Goal: Task Accomplishment & Management: Complete application form

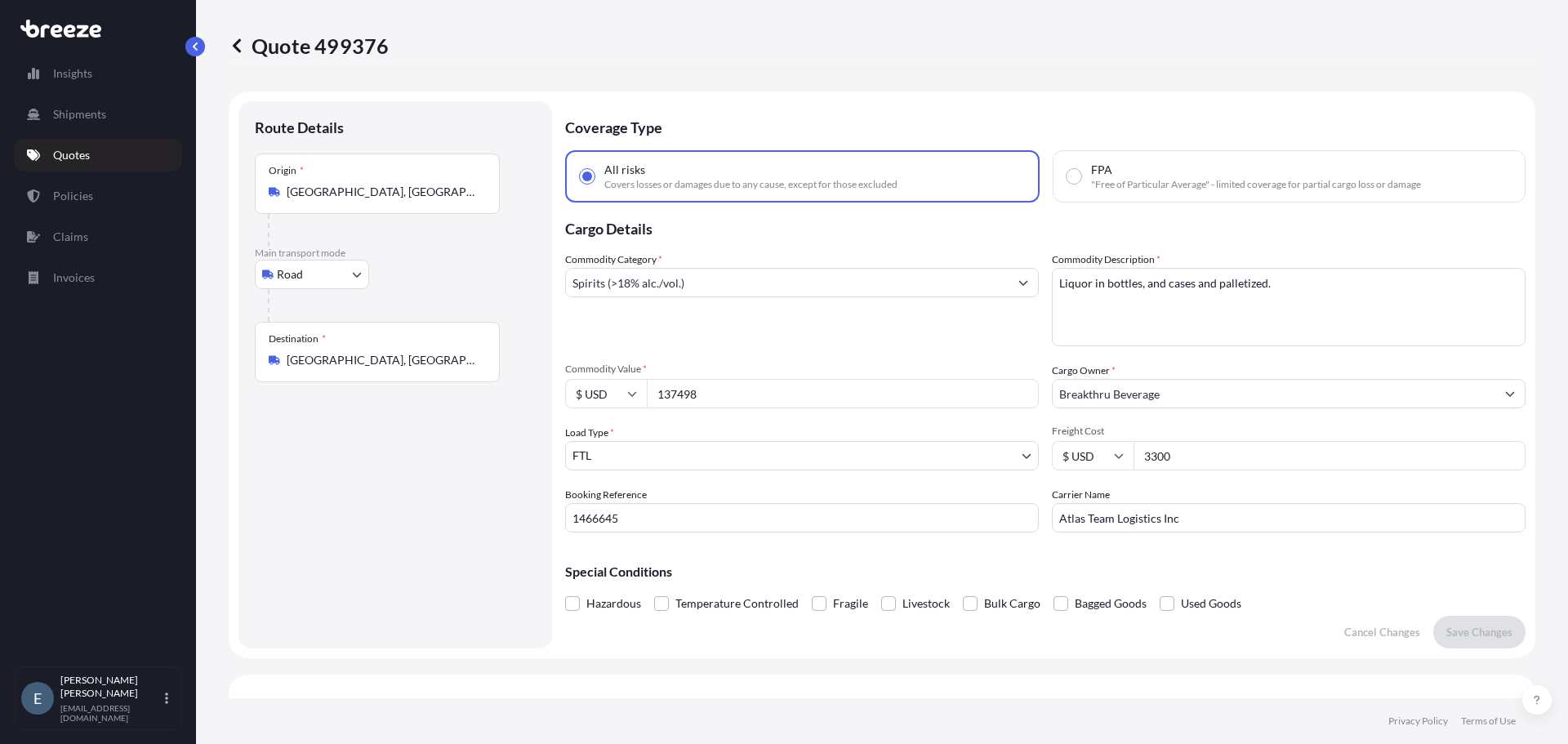
select select "Road"
select select "2"
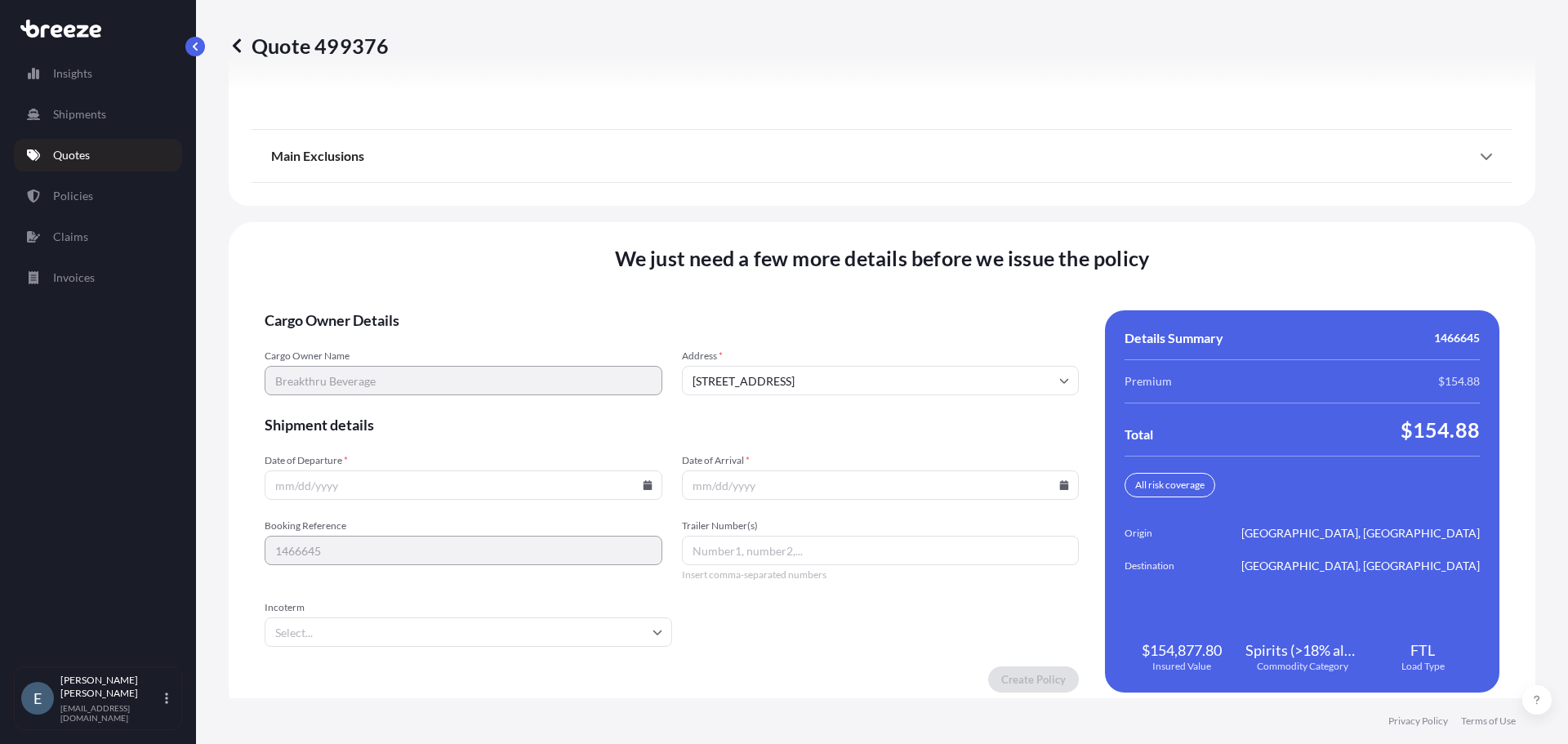
scroll to position [2243, 0]
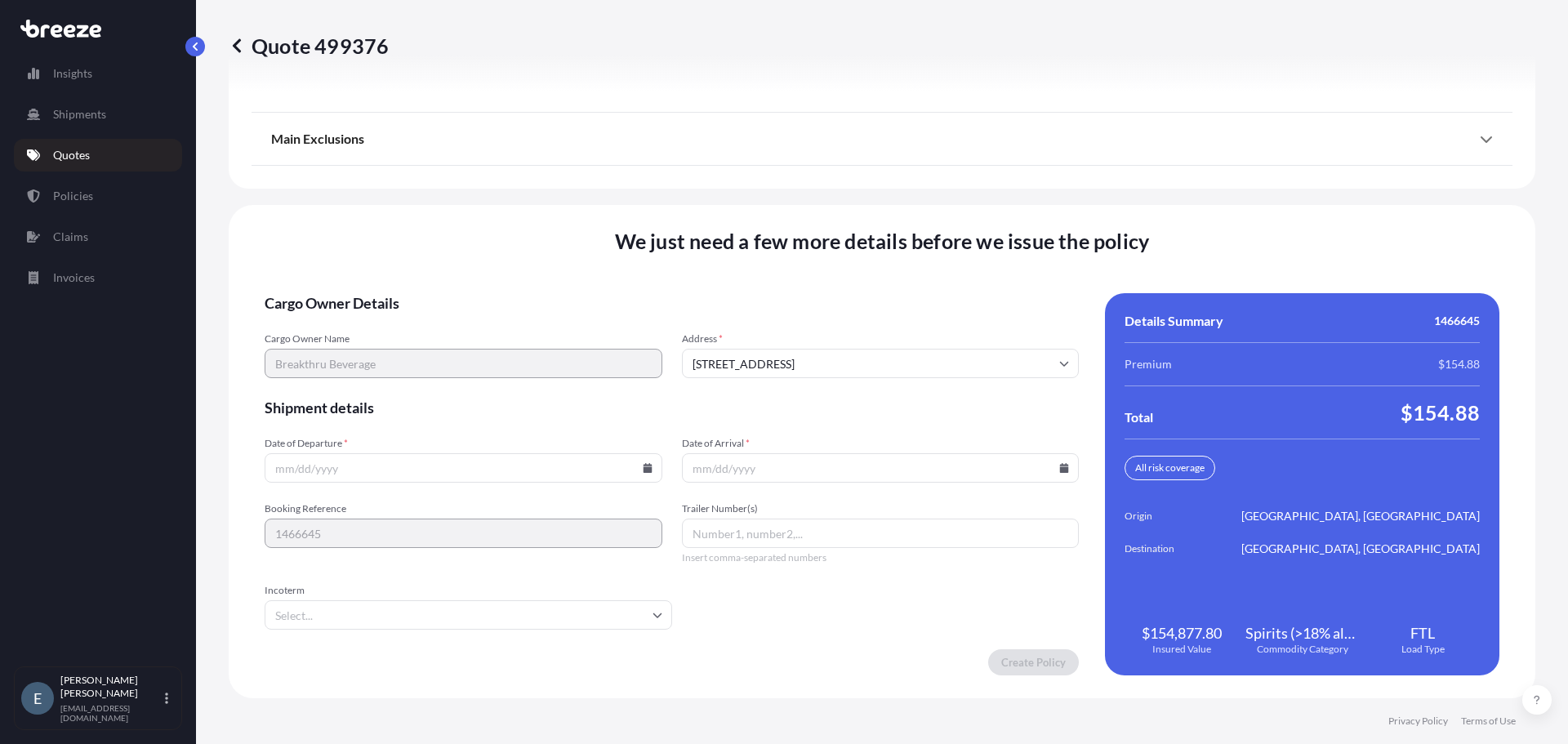
click at [643, 466] on icon at bounding box center [647, 468] width 10 height 10
click at [491, 325] on button "19" at bounding box center [478, 318] width 26 height 26
type input "[DATE]"
click at [1060, 465] on icon at bounding box center [1064, 468] width 9 height 10
click at [761, 354] on button "22" at bounding box center [761, 347] width 26 height 26
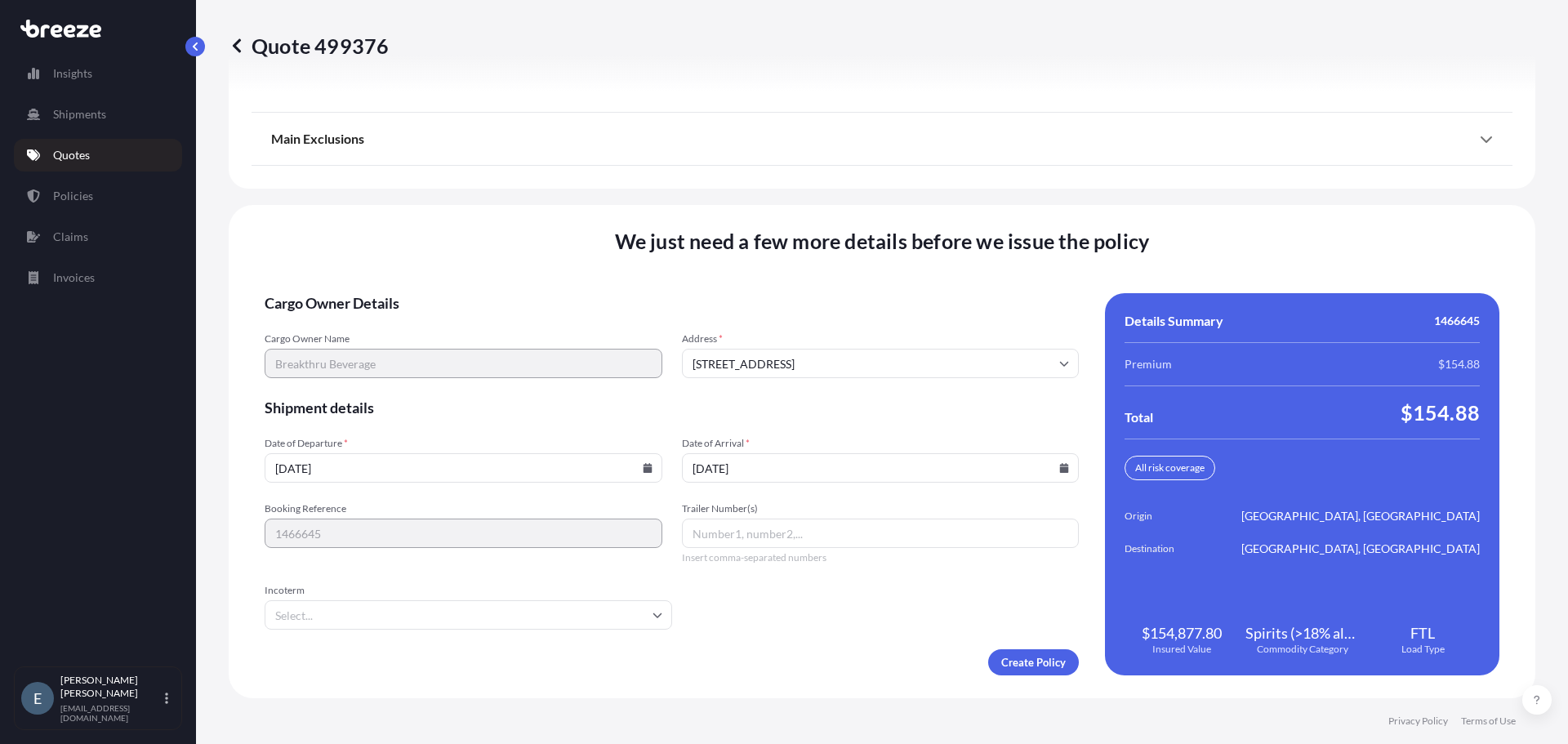
type input "[DATE]"
click at [752, 538] on input "Trailer Number(s)" at bounding box center [881, 533] width 398 height 29
type input "W0152"
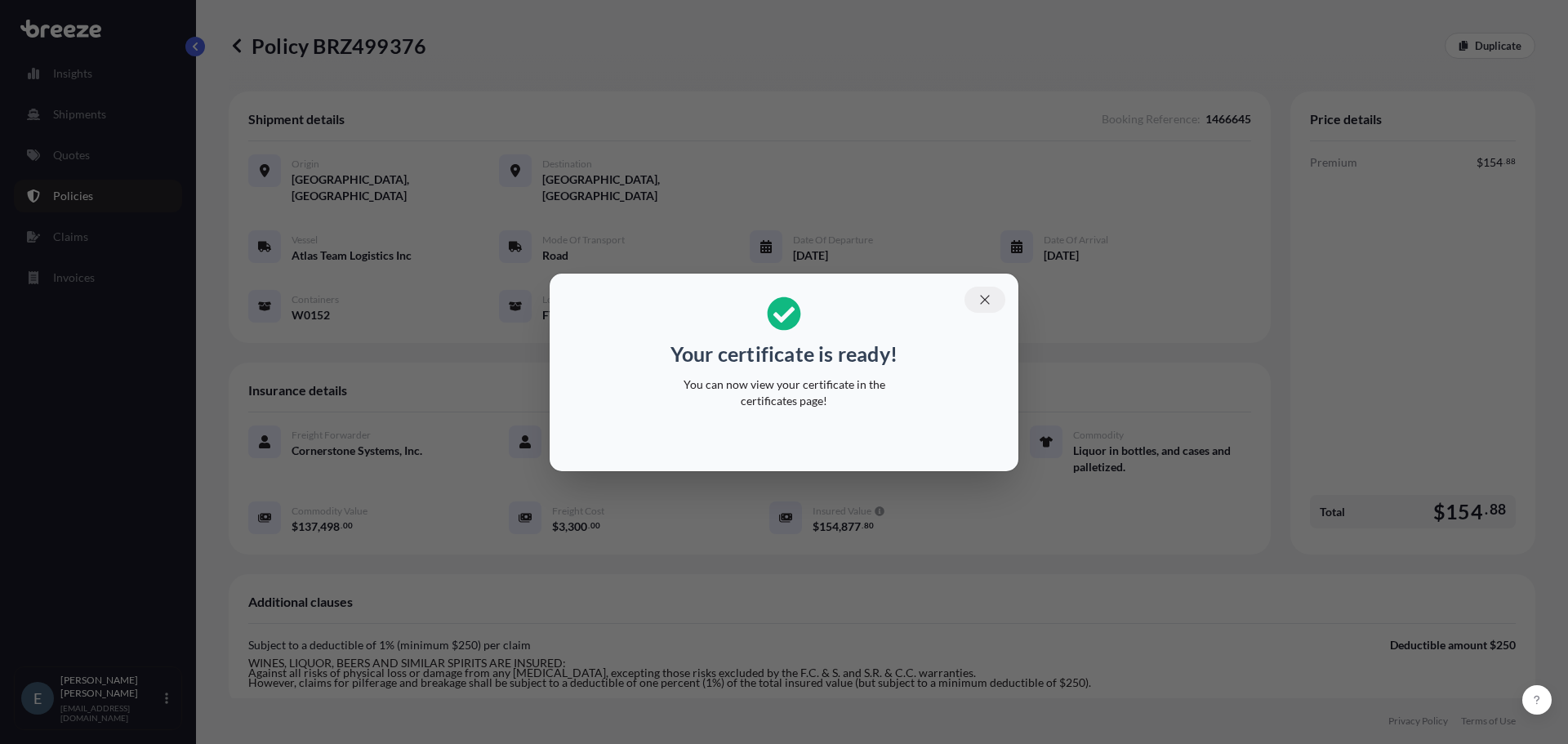
click at [987, 298] on icon "button" at bounding box center [984, 299] width 9 height 9
